Goal: Information Seeking & Learning: Learn about a topic

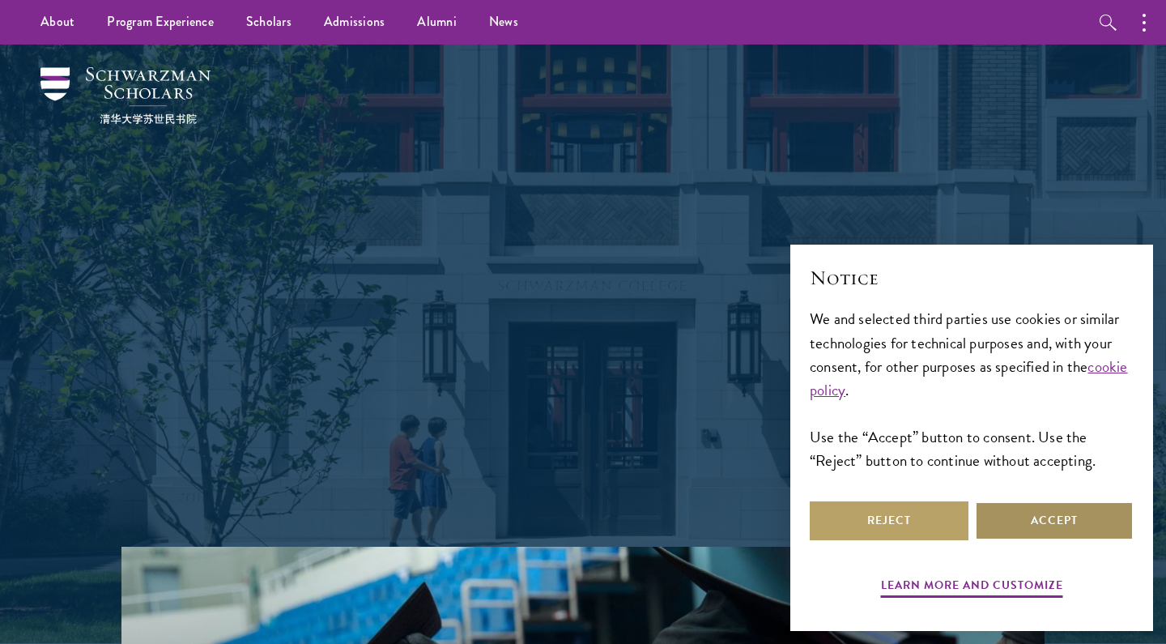
click at [1036, 519] on button "Accept" at bounding box center [1054, 520] width 159 height 39
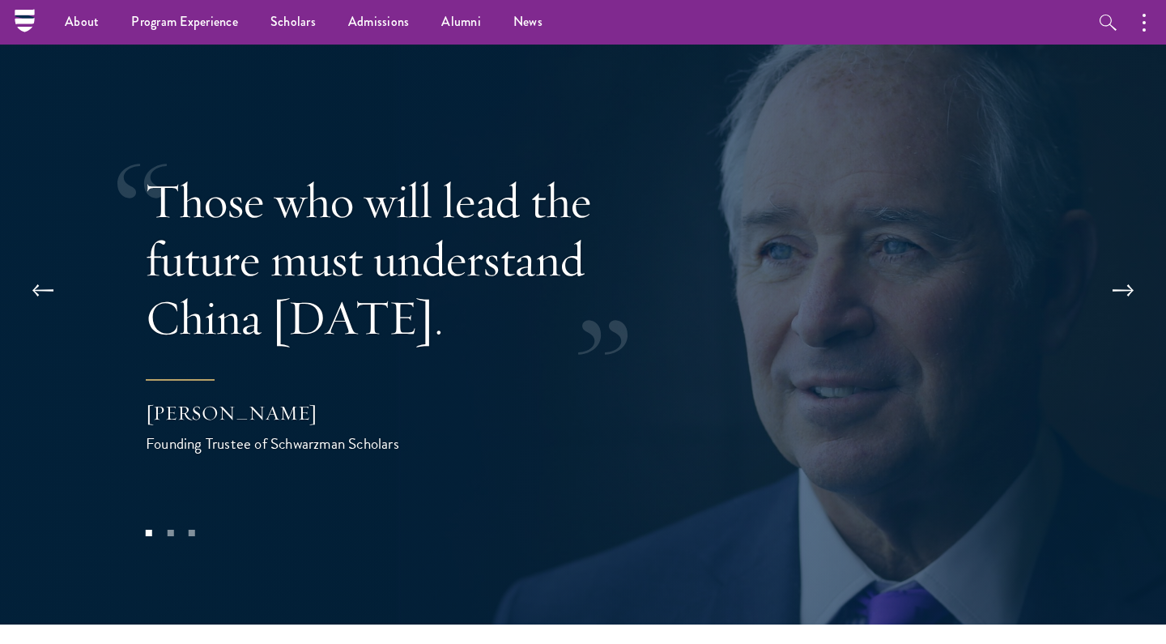
scroll to position [3152, 0]
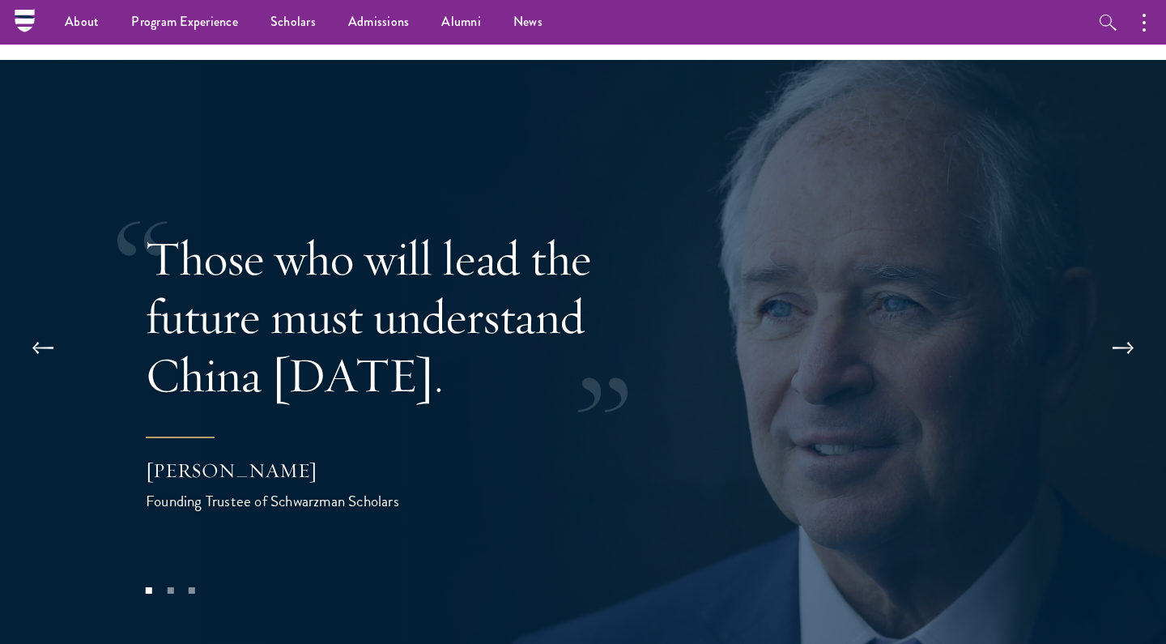
drag, startPoint x: 389, startPoint y: 346, endPoint x: 484, endPoint y: 335, distance: 96.1
click at [484, 335] on p "Those who will lead the future must understand China [DATE]." at bounding box center [409, 316] width 526 height 175
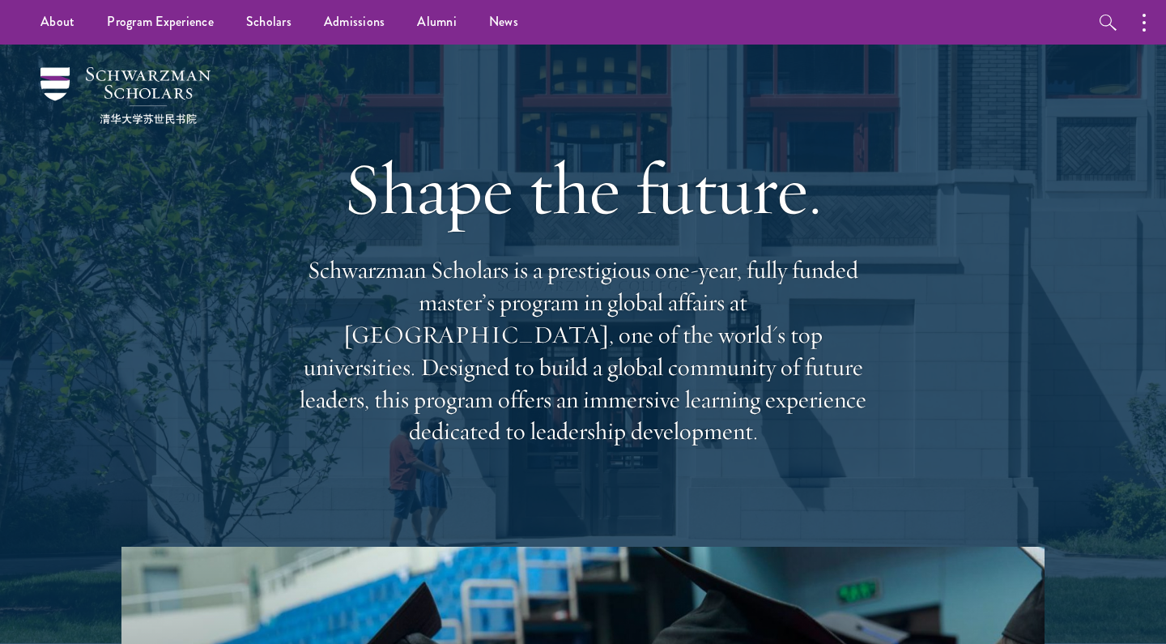
scroll to position [0, 0]
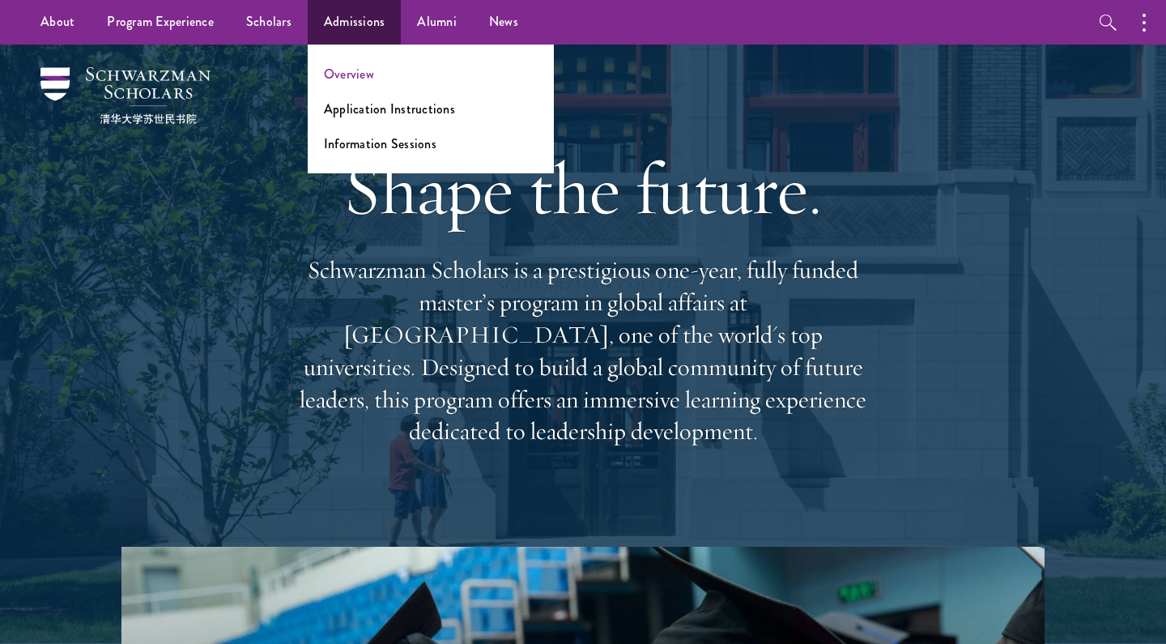
click at [365, 72] on link "Overview" at bounding box center [349, 74] width 50 height 19
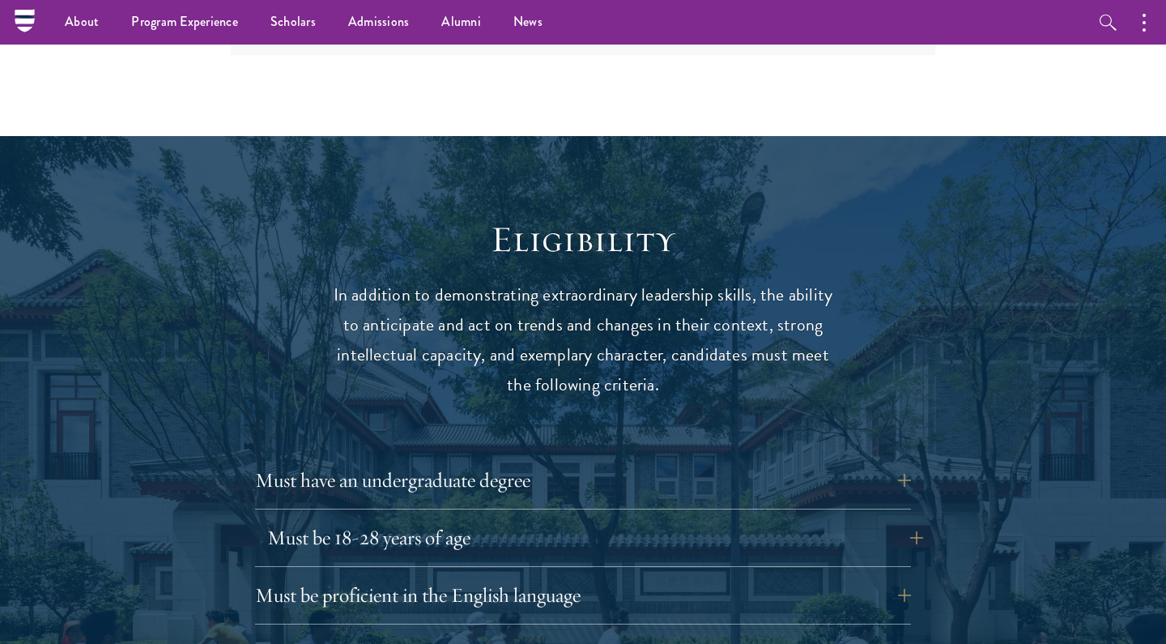
scroll to position [1859, 0]
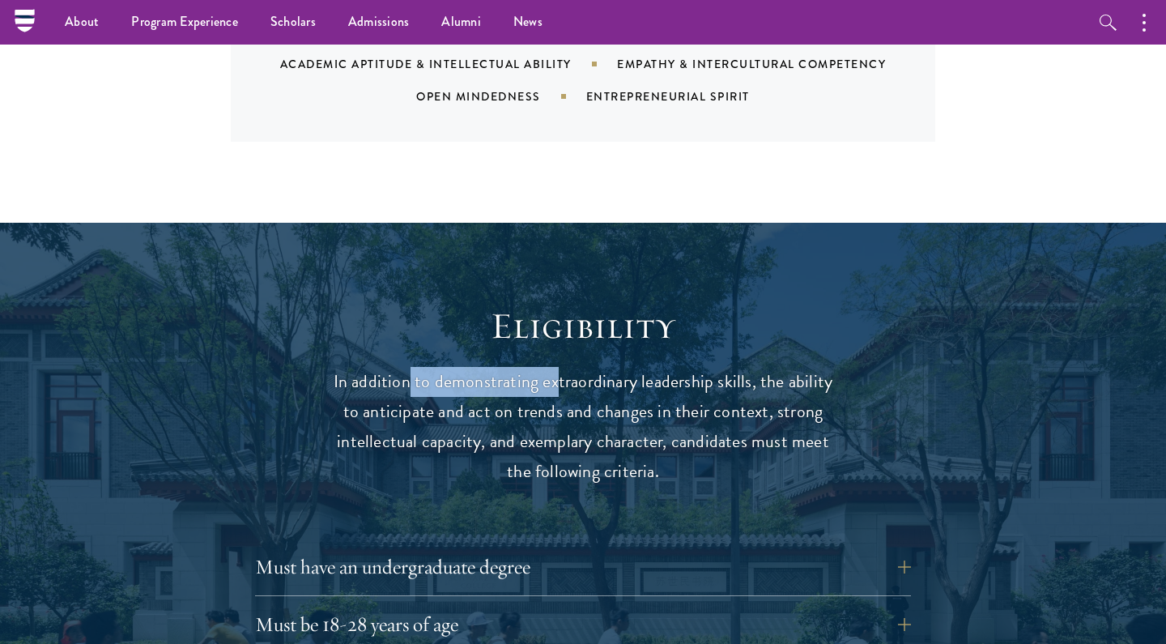
drag, startPoint x: 413, startPoint y: 344, endPoint x: 559, endPoint y: 328, distance: 146.6
click at [559, 367] on p "In addition to demonstrating extraordinary leadership skills, the ability to an…" at bounding box center [583, 427] width 502 height 120
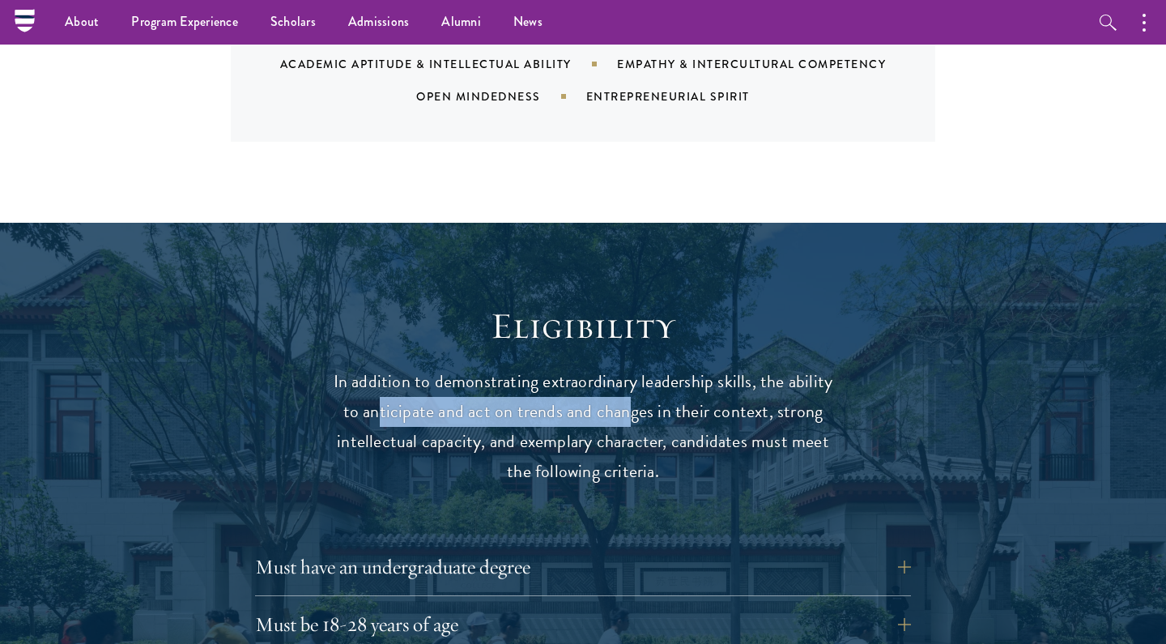
drag, startPoint x: 381, startPoint y: 368, endPoint x: 627, endPoint y: 363, distance: 245.4
click at [627, 367] on p "In addition to demonstrating extraordinary leadership skills, the ability to an…" at bounding box center [583, 427] width 502 height 120
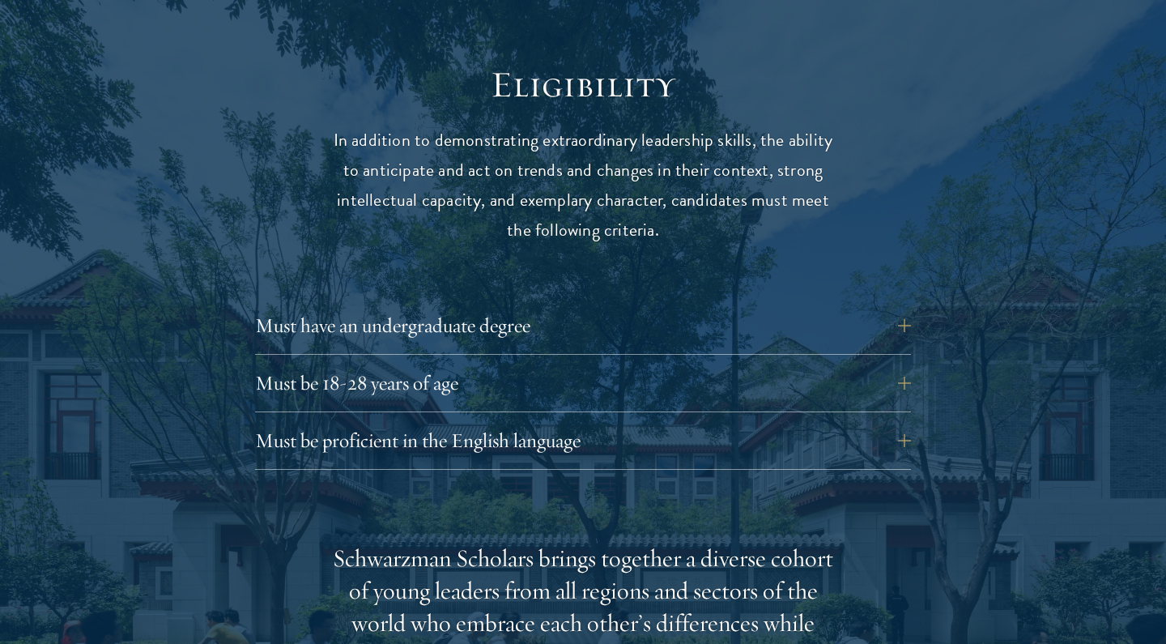
scroll to position [2149, 0]
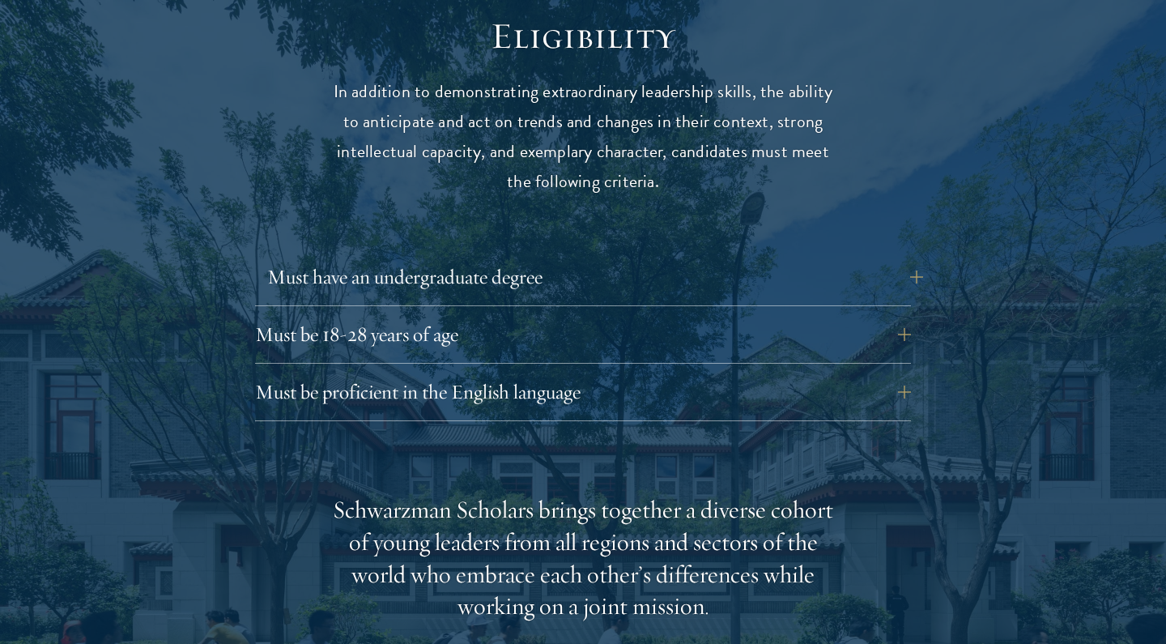
click at [564, 257] on button "Must have an undergraduate degree" at bounding box center [595, 276] width 656 height 39
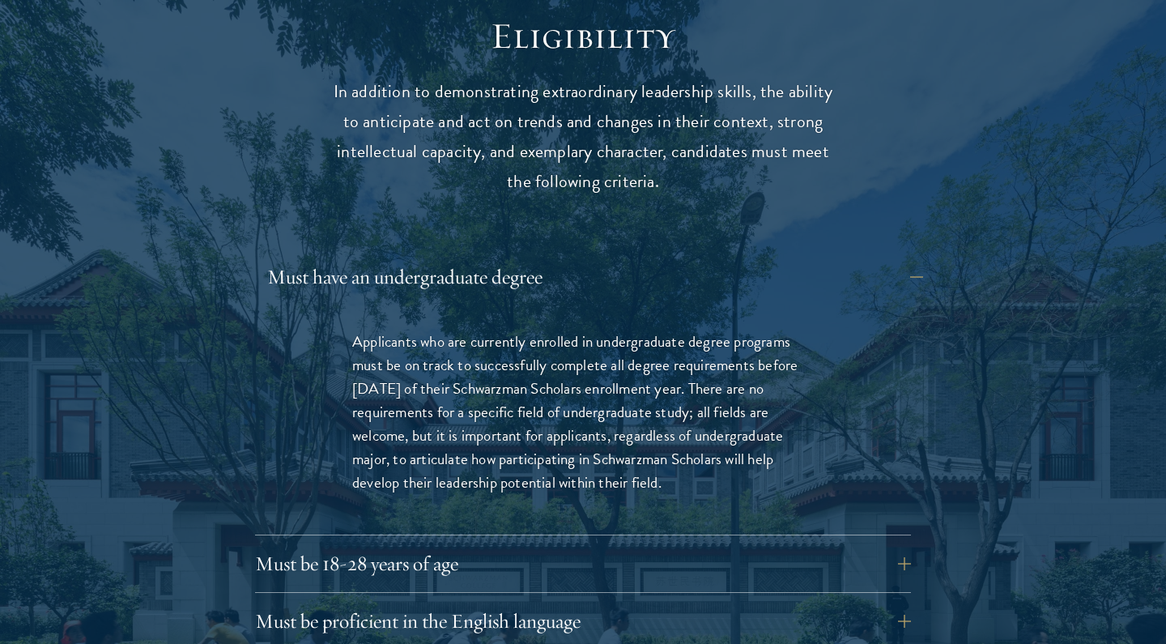
click at [564, 257] on button "Must have an undergraduate degree" at bounding box center [595, 276] width 656 height 39
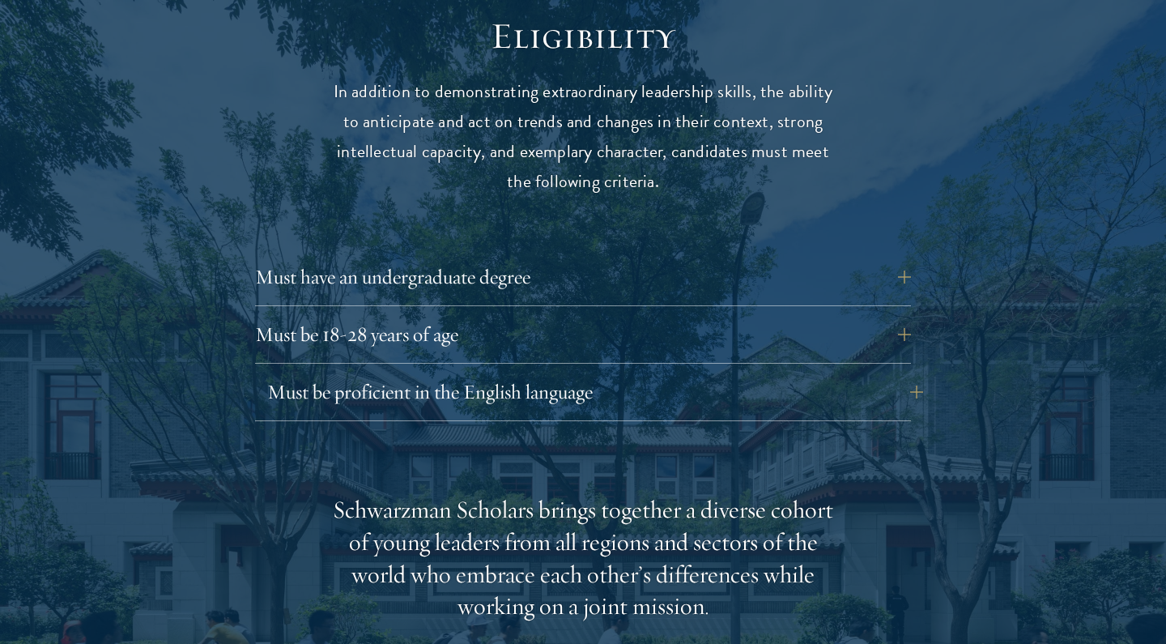
click at [600, 372] on button "Must be proficient in the English language" at bounding box center [595, 391] width 656 height 39
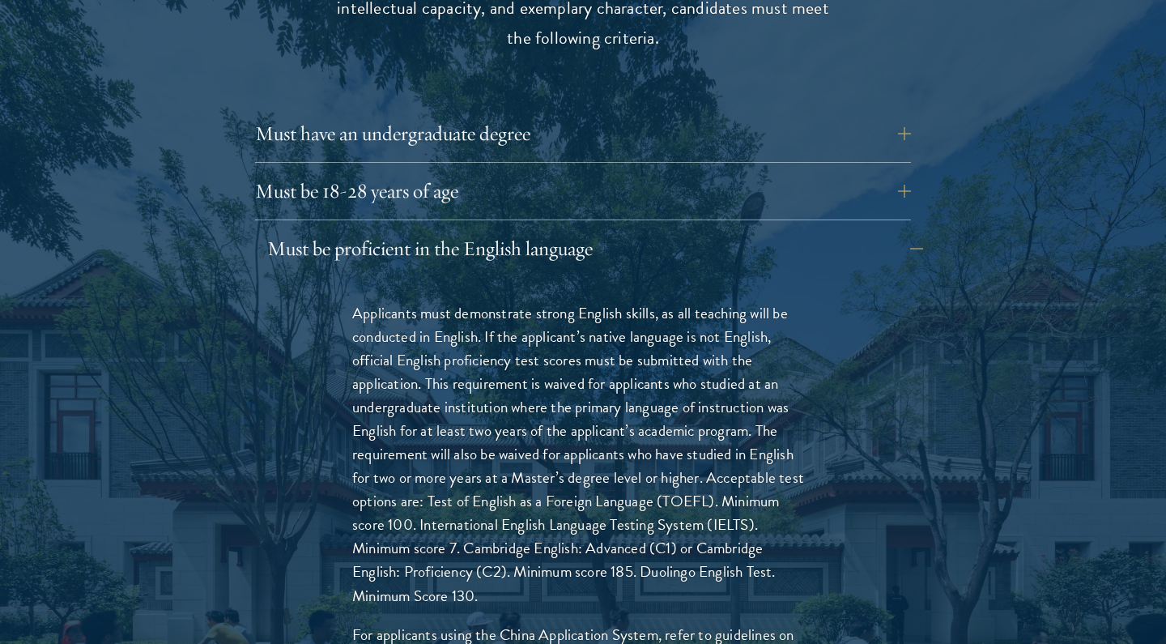
scroll to position [2304, 0]
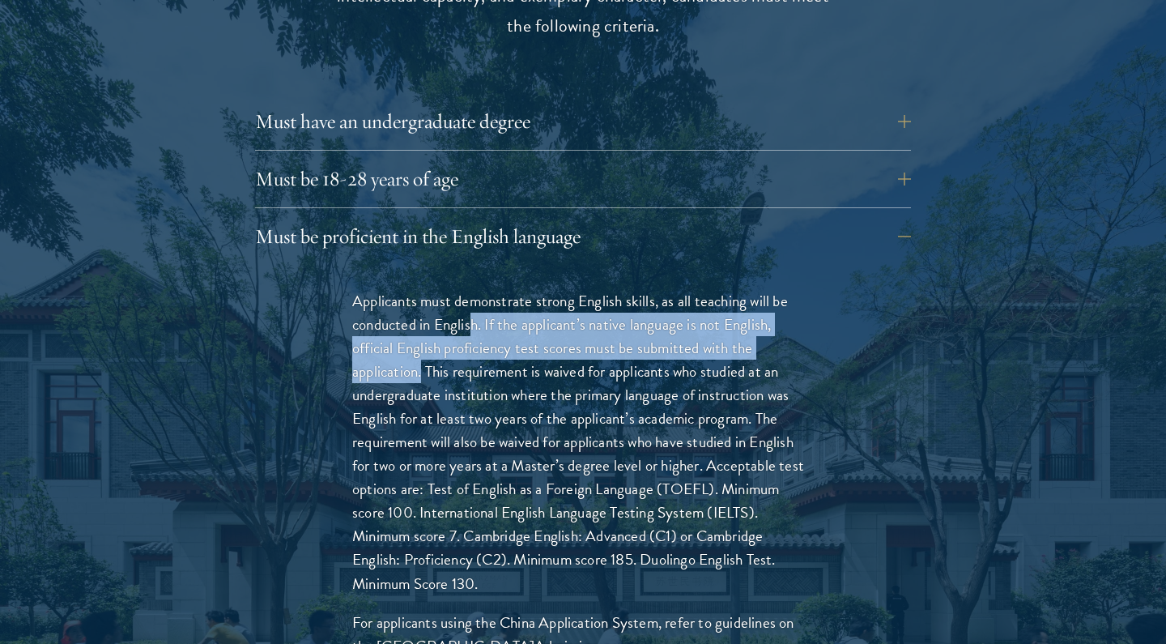
drag, startPoint x: 471, startPoint y: 279, endPoint x: 422, endPoint y: 327, distance: 68.7
click at [422, 327] on p "Applicants must demonstrate strong English skills, as all teaching will be cond…" at bounding box center [582, 442] width 461 height 306
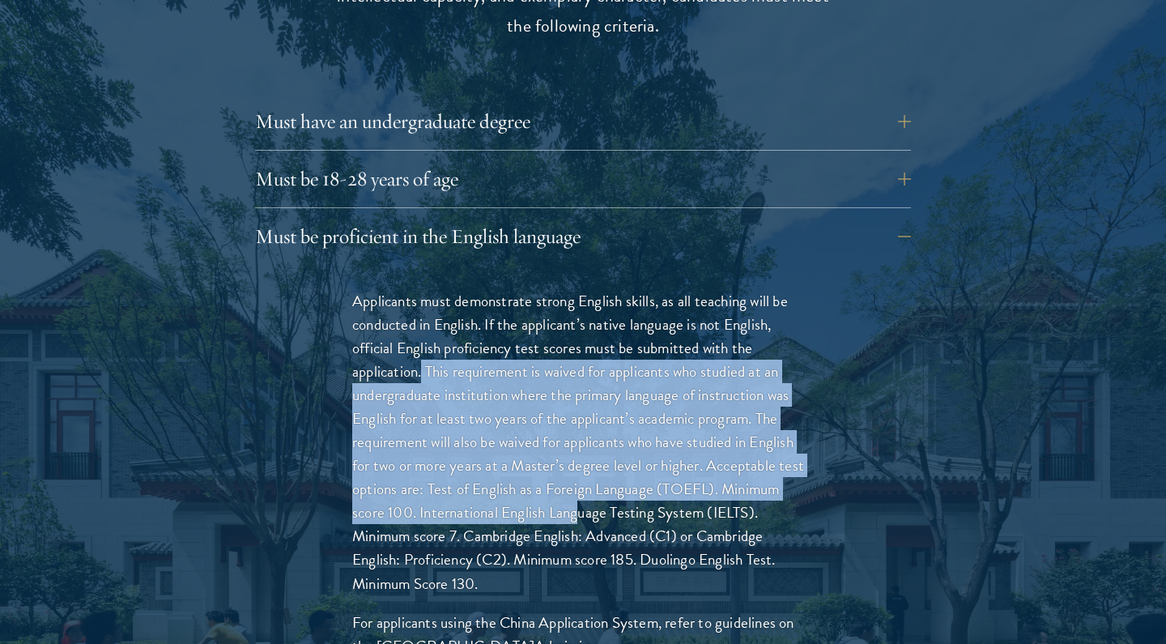
drag, startPoint x: 423, startPoint y: 324, endPoint x: 579, endPoint y: 474, distance: 216.4
click at [579, 474] on p "Applicants must demonstrate strong English skills, as all teaching will be cond…" at bounding box center [582, 442] width 461 height 306
click at [578, 474] on p "Applicants must demonstrate strong English skills, as all teaching will be cond…" at bounding box center [582, 442] width 461 height 306
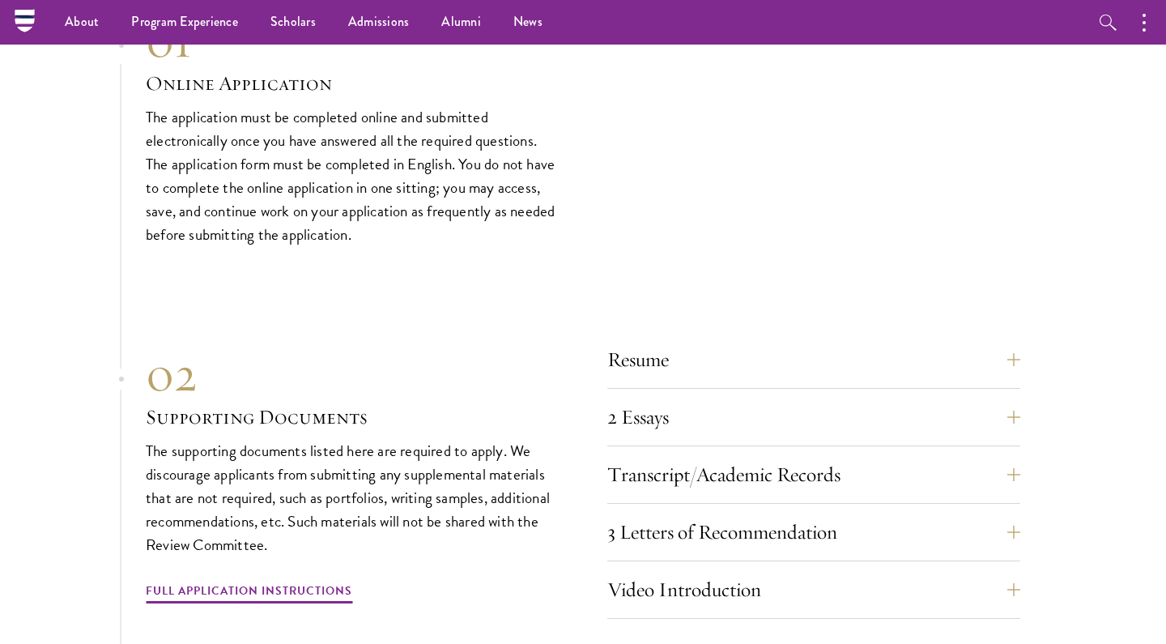
scroll to position [5274, 0]
